Goal: Information Seeking & Learning: Learn about a topic

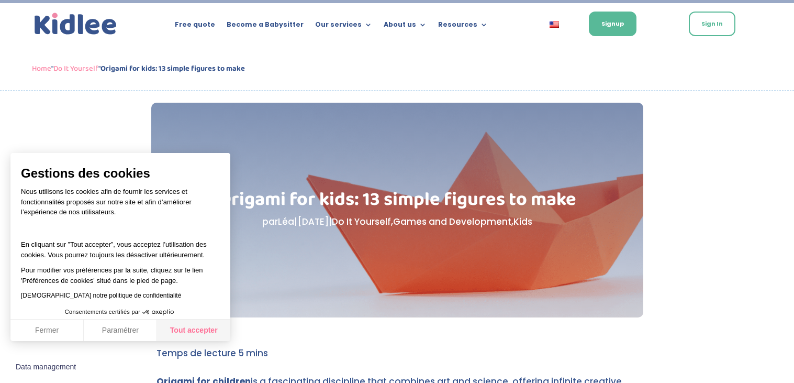
click at [199, 335] on button "Tout accepter" at bounding box center [193, 330] width 73 height 22
checkbox input "true"
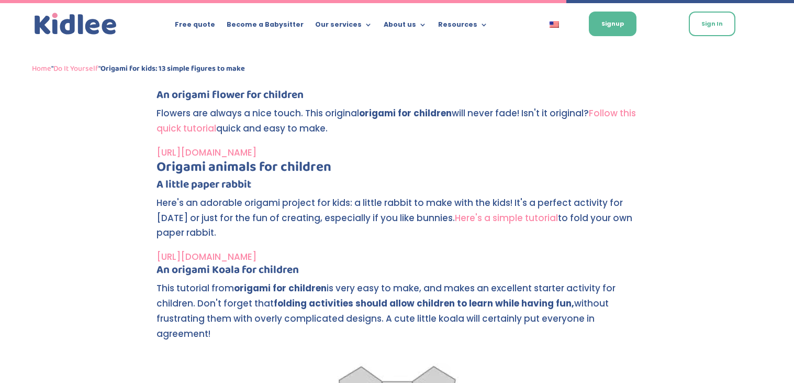
scroll to position [3070, 0]
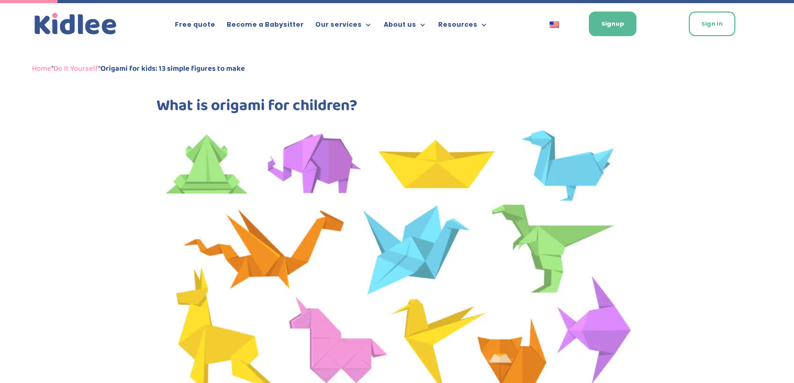
scroll to position [308, 0]
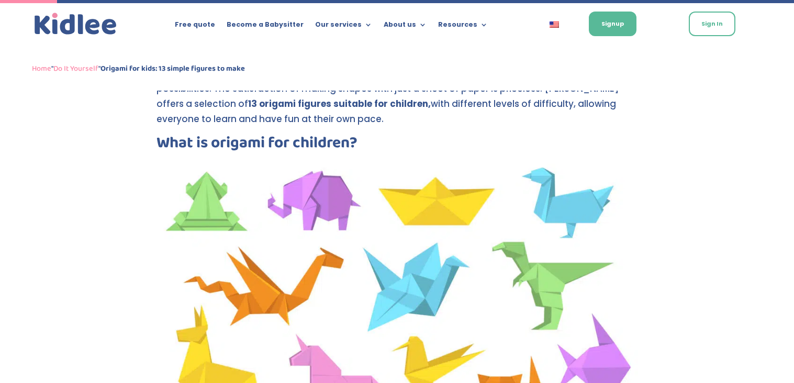
click at [434, 162] on img at bounding box center [398, 297] width 482 height 283
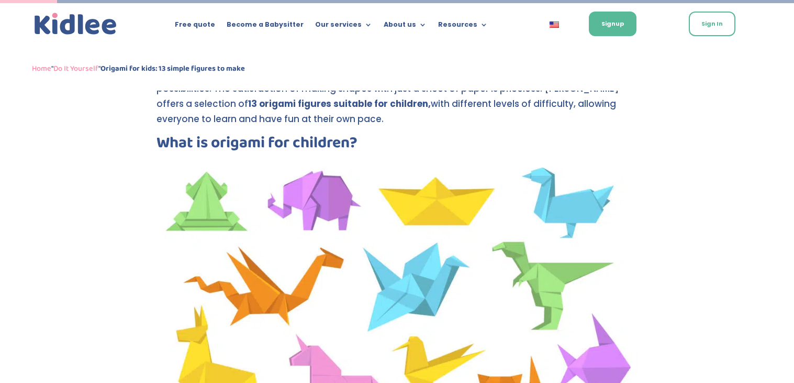
click at [441, 202] on img at bounding box center [398, 297] width 482 height 283
